Goal: Unclear

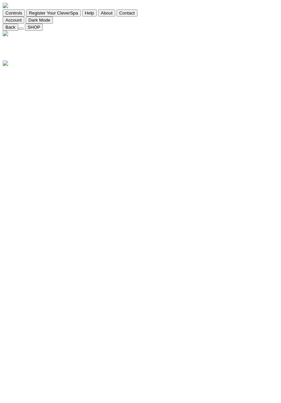
click at [6, 67] on div at bounding box center [141, 67] width 276 height 0
click at [10, 67] on div at bounding box center [141, 67] width 276 height 0
click at [3, 67] on div at bounding box center [141, 67] width 276 height 0
click at [11, 67] on div at bounding box center [141, 67] width 276 height 0
